Goal: Information Seeking & Learning: Find specific fact

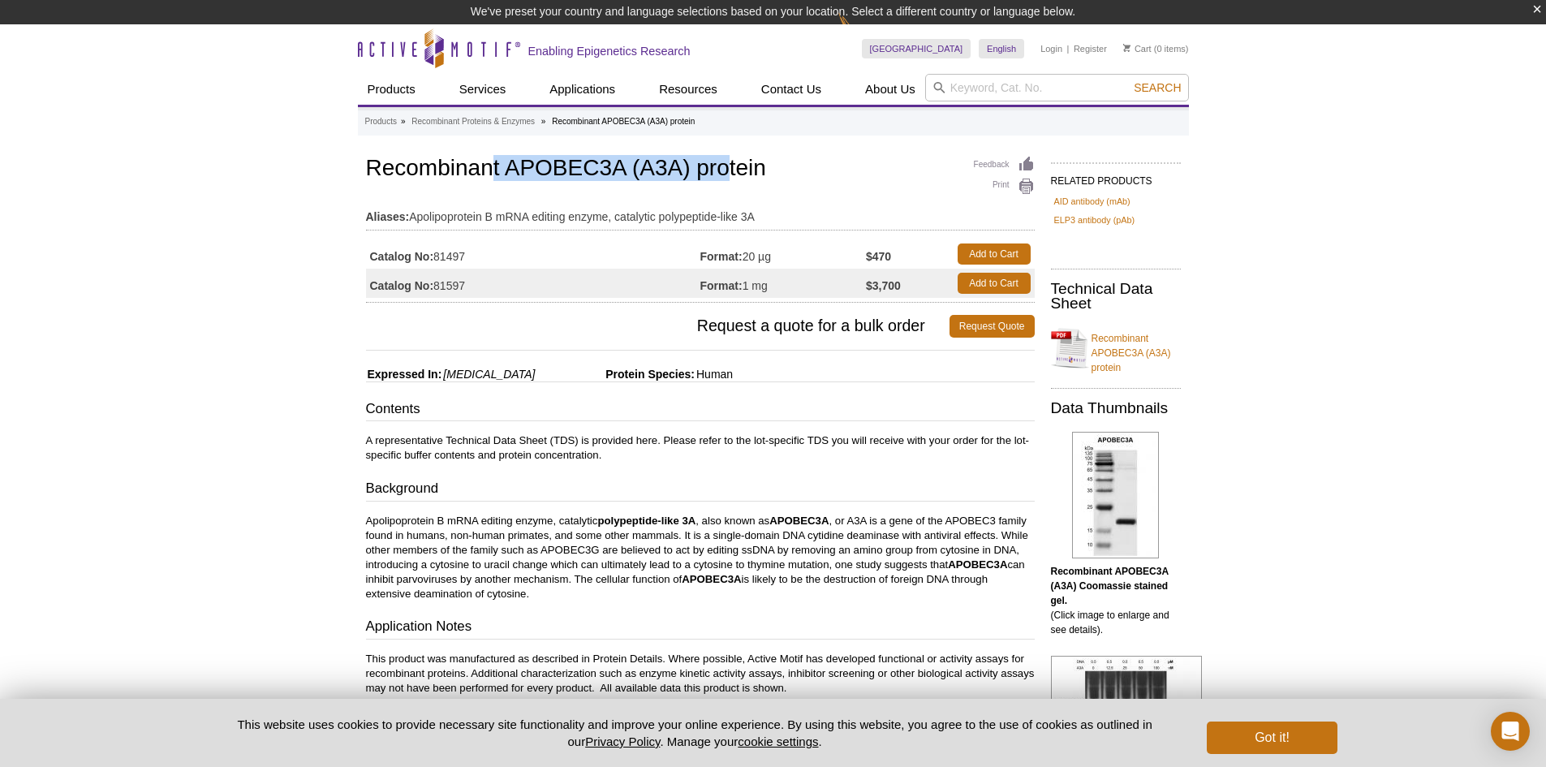
drag, startPoint x: 495, startPoint y: 168, endPoint x: 726, endPoint y: 173, distance: 230.5
click at [726, 173] on h1 "Recombinant APOBEC3A (A3A) protein" at bounding box center [700, 170] width 669 height 28
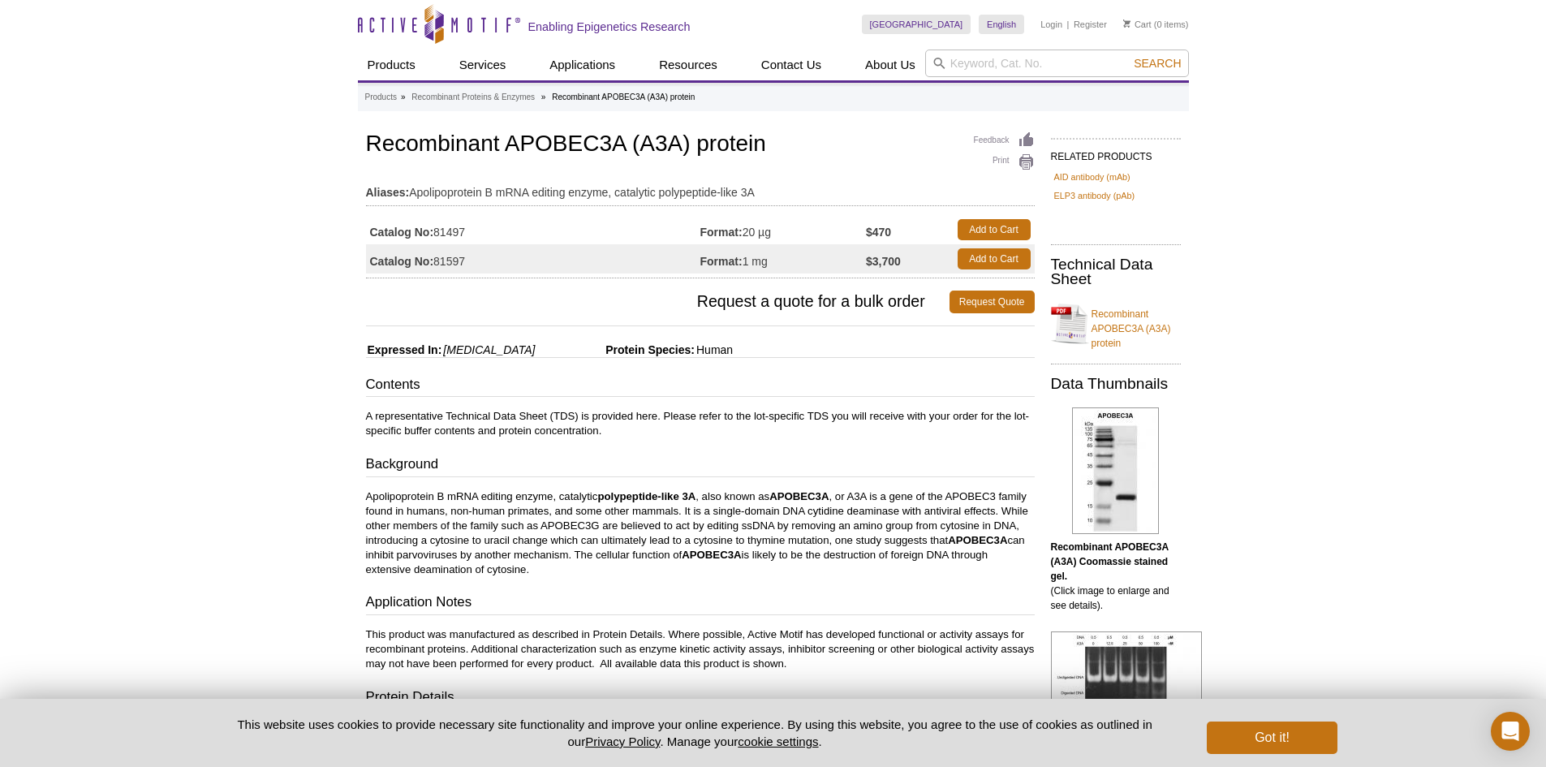
click at [496, 403] on div "Contents A representative Technical Data Sheet (TDS) is provided here. Please r…" at bounding box center [700, 595] width 669 height 441
click at [1019, 63] on input "search" at bounding box center [1057, 64] width 264 height 28
paste input "APOBEC3B"
type input "APOBEC3B"
click at [1129, 56] on button "Search" at bounding box center [1157, 63] width 57 height 15
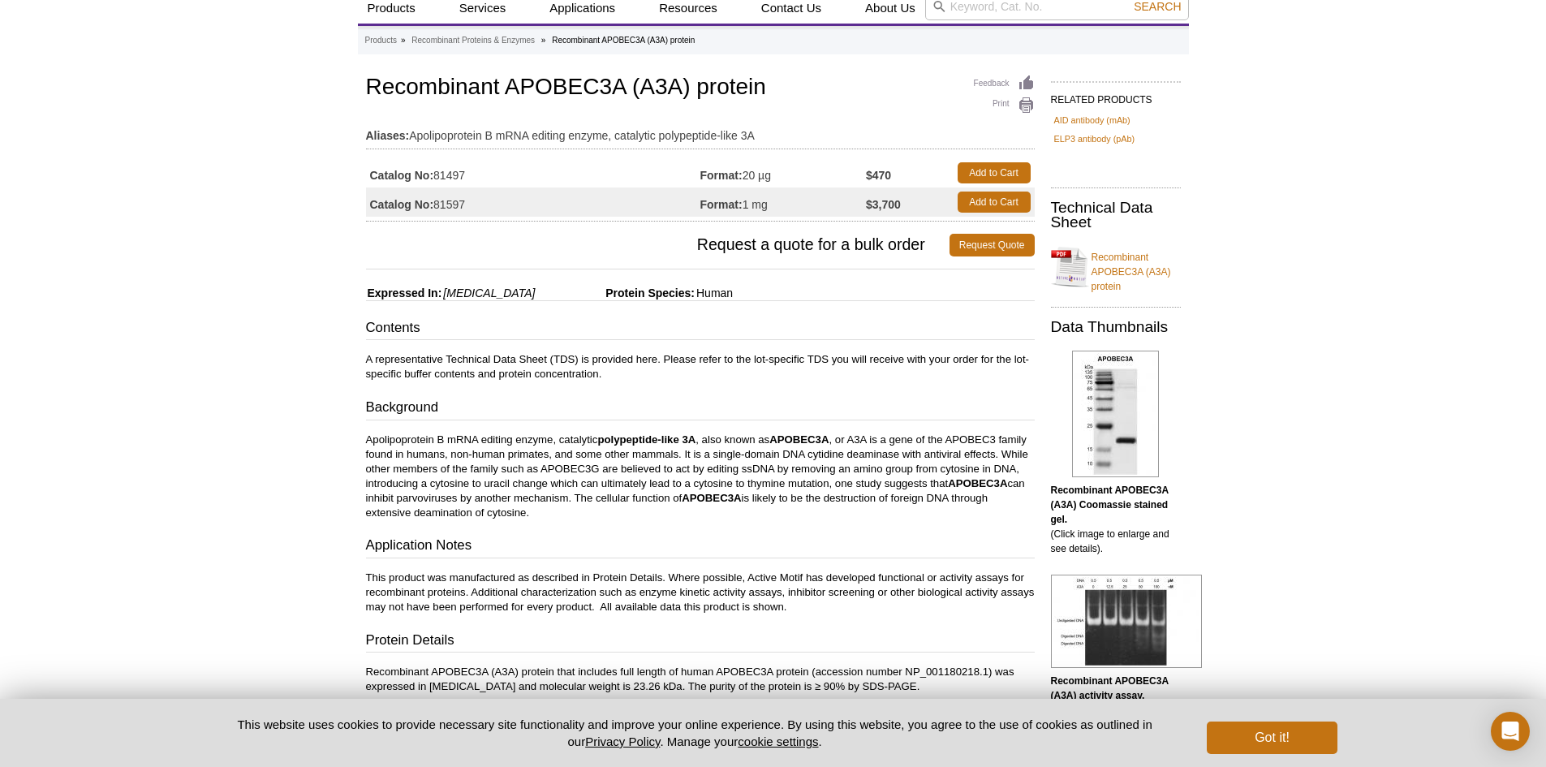
scroll to position [243, 0]
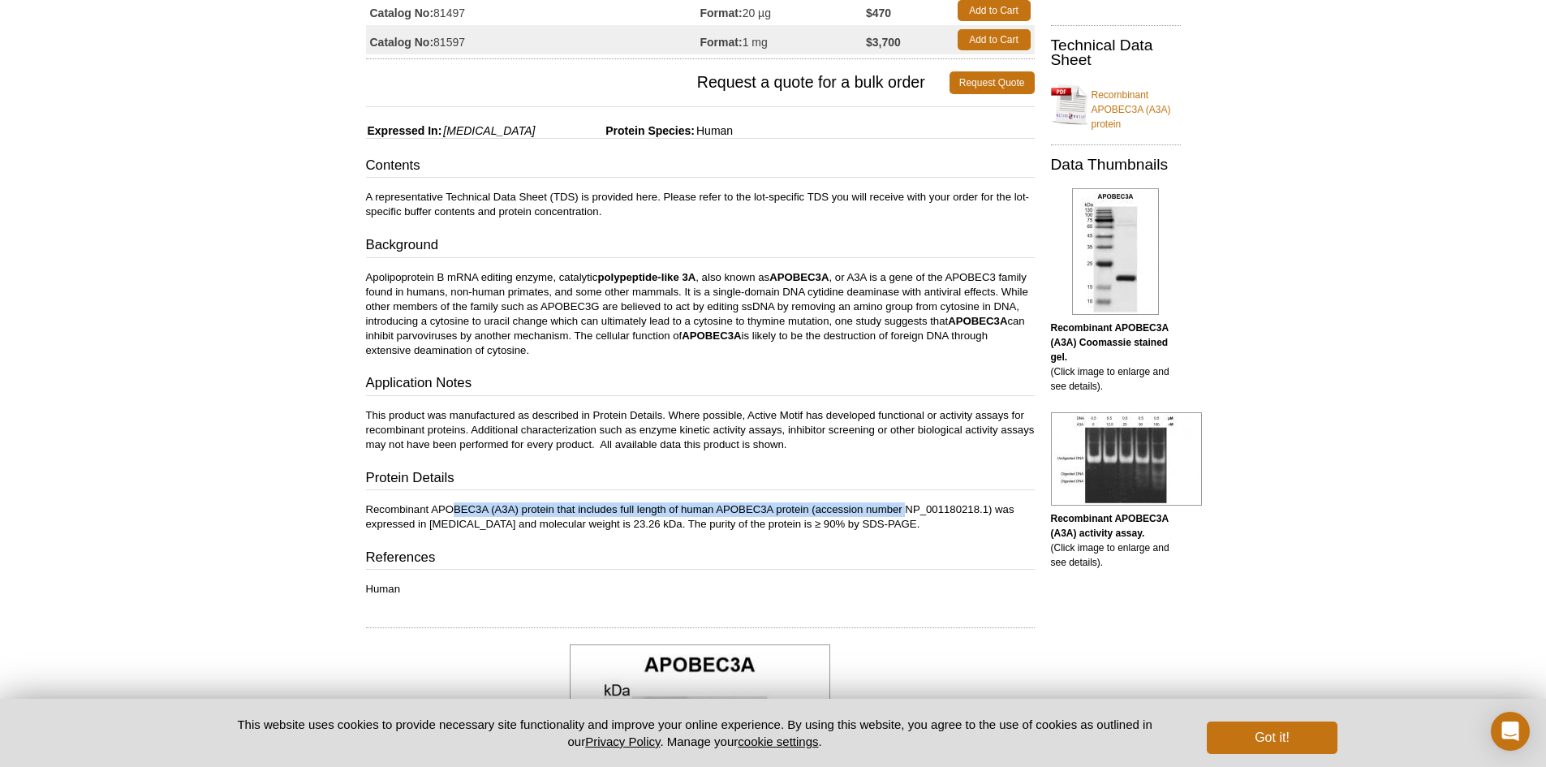
drag, startPoint x: 455, startPoint y: 506, endPoint x: 907, endPoint y: 515, distance: 451.3
click at [907, 515] on p "Recombinant APOBEC3A (A3A) protein that includes full length of human APOBEC3A …" at bounding box center [700, 516] width 669 height 29
click at [902, 519] on p "Recombinant APOBEC3A (A3A) protein that includes full length of human APOBEC3A …" at bounding box center [700, 516] width 669 height 29
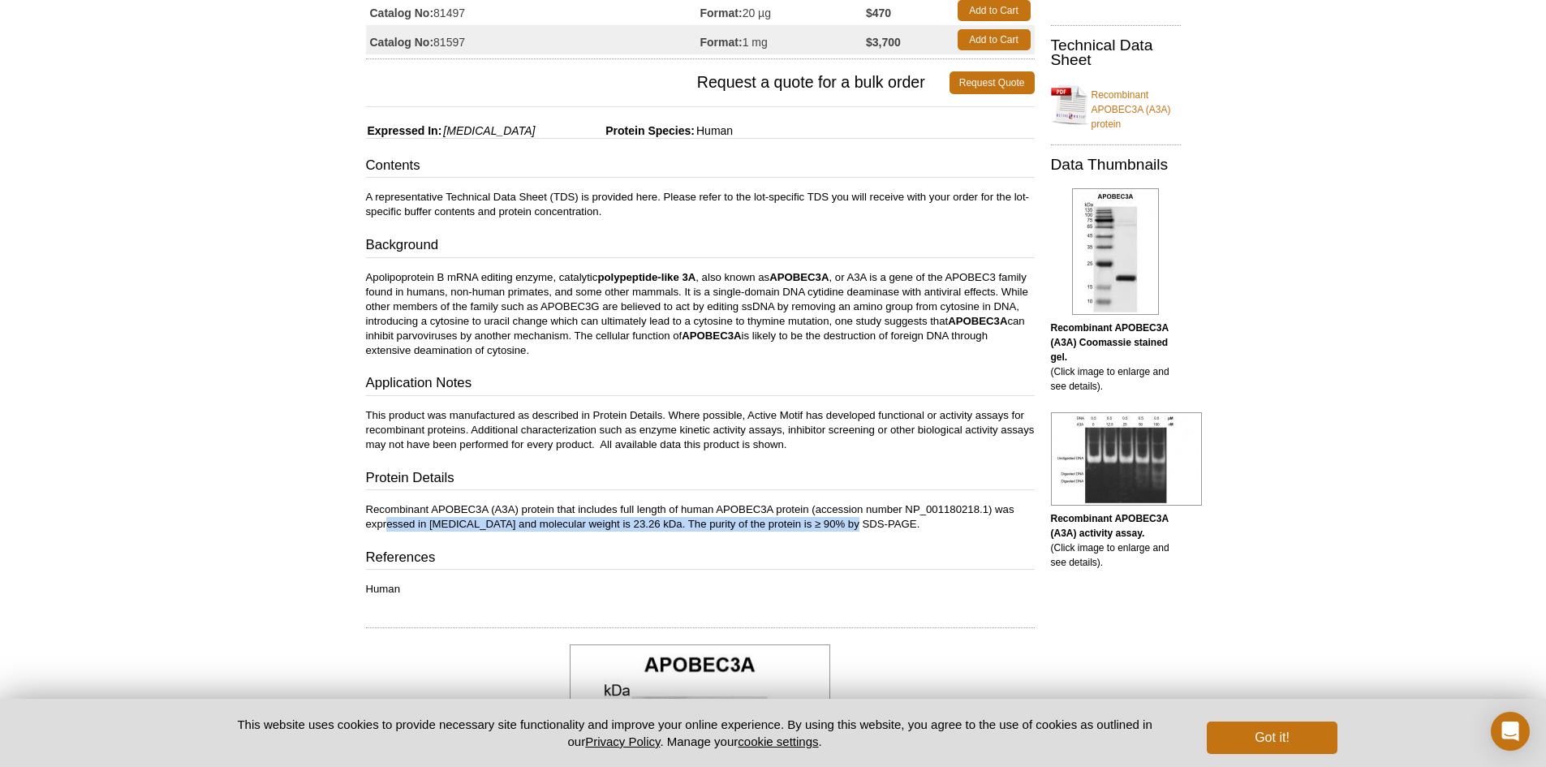
drag, startPoint x: 385, startPoint y: 520, endPoint x: 846, endPoint y: 524, distance: 461.0
click at [846, 524] on p "Recombinant APOBEC3A (A3A) protein that includes full length of human APOBEC3A …" at bounding box center [700, 516] width 669 height 29
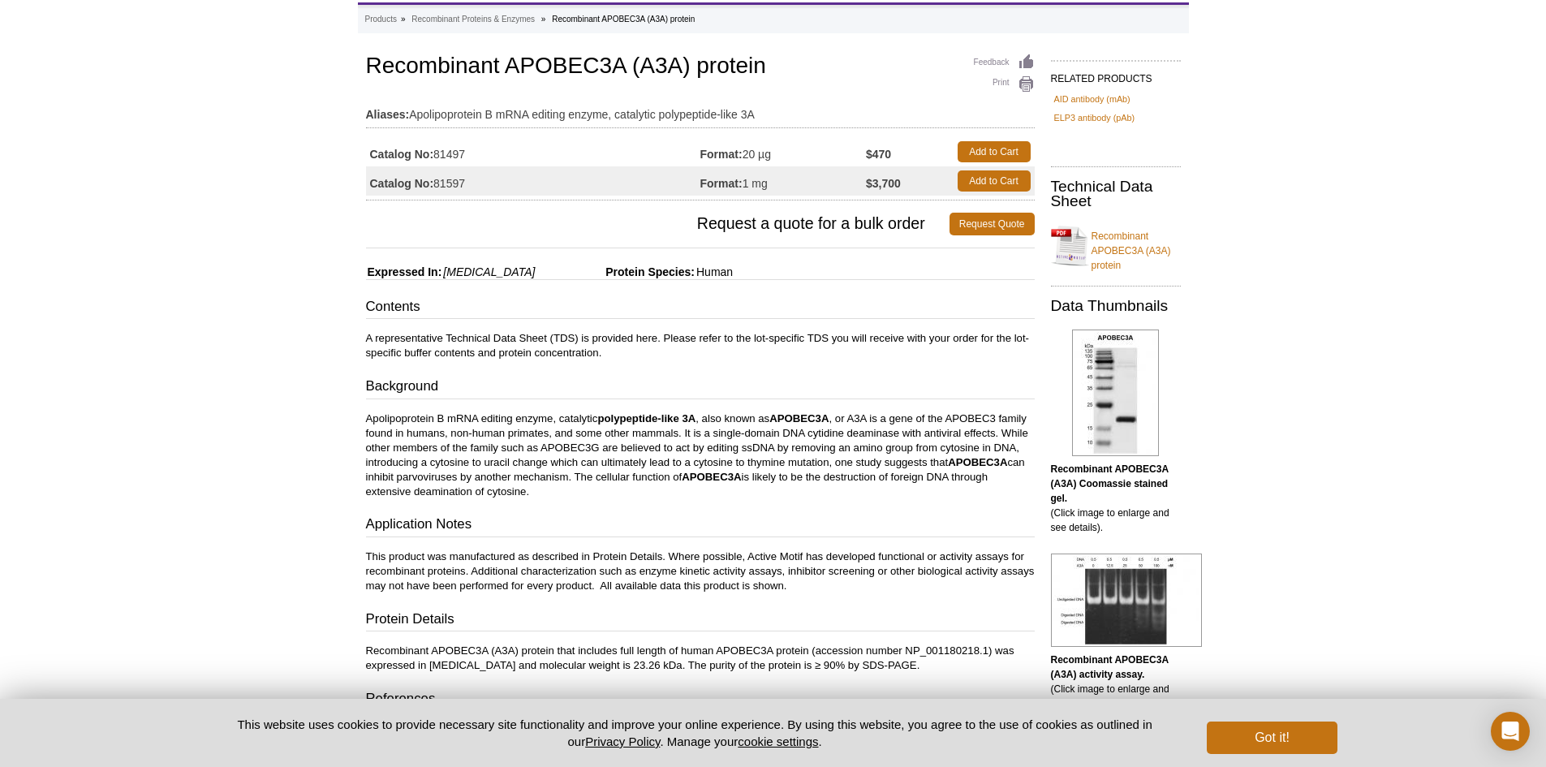
scroll to position [0, 0]
